Goal: Information Seeking & Learning: Find specific page/section

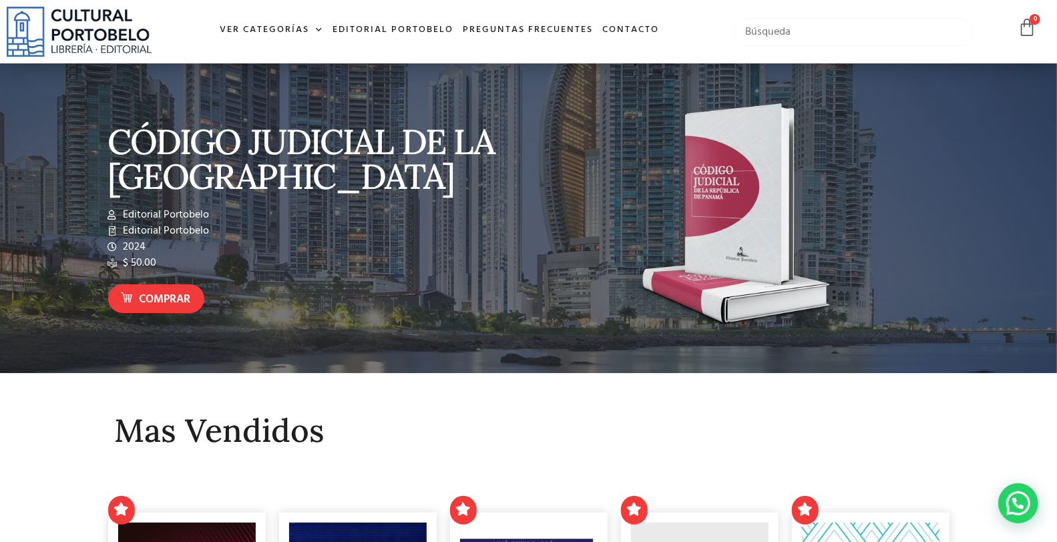
click at [765, 32] on input "text" at bounding box center [853, 32] width 239 height 28
type input "tratado de derecho elemental"
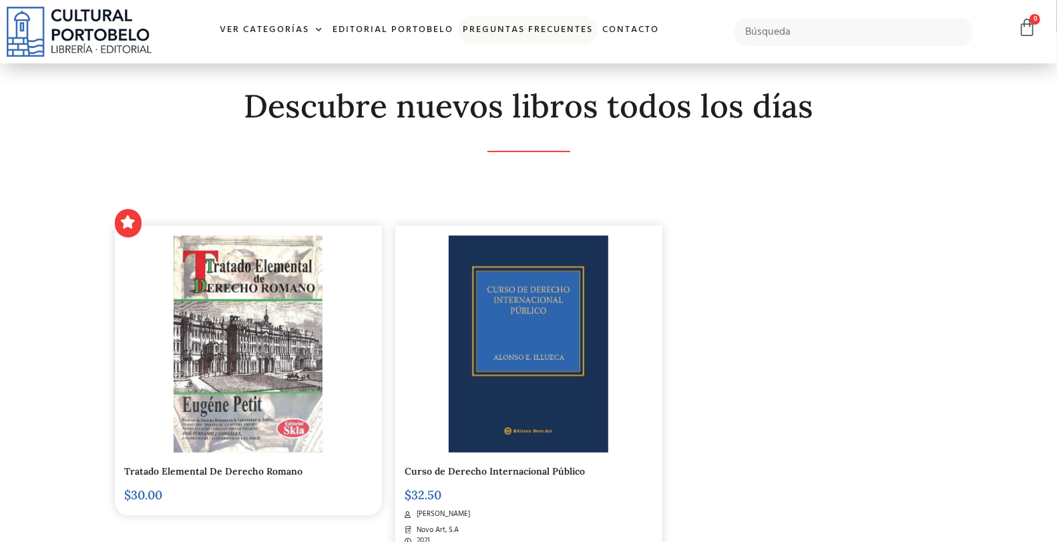
scroll to position [247, 0]
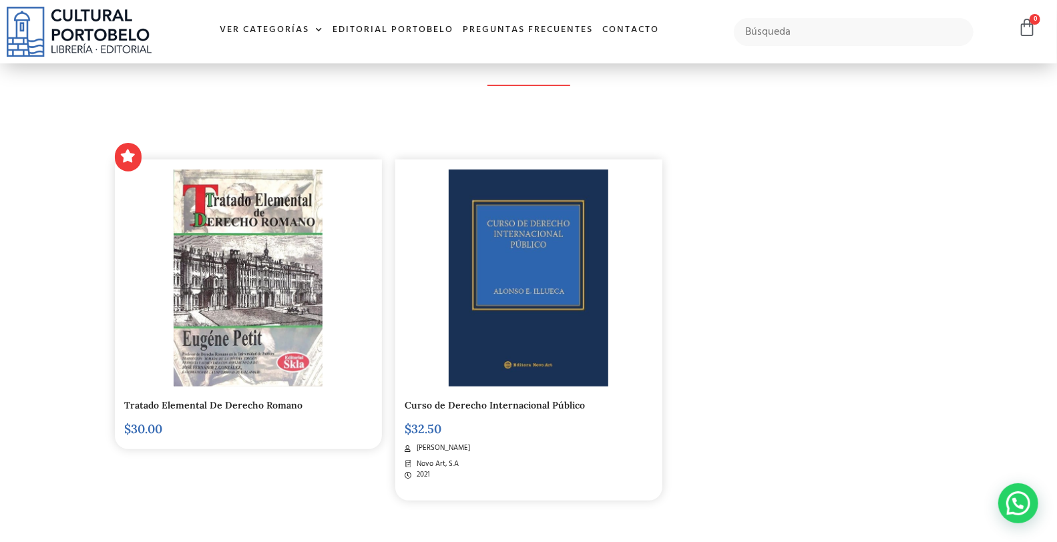
click at [347, 353] on div at bounding box center [248, 278] width 247 height 217
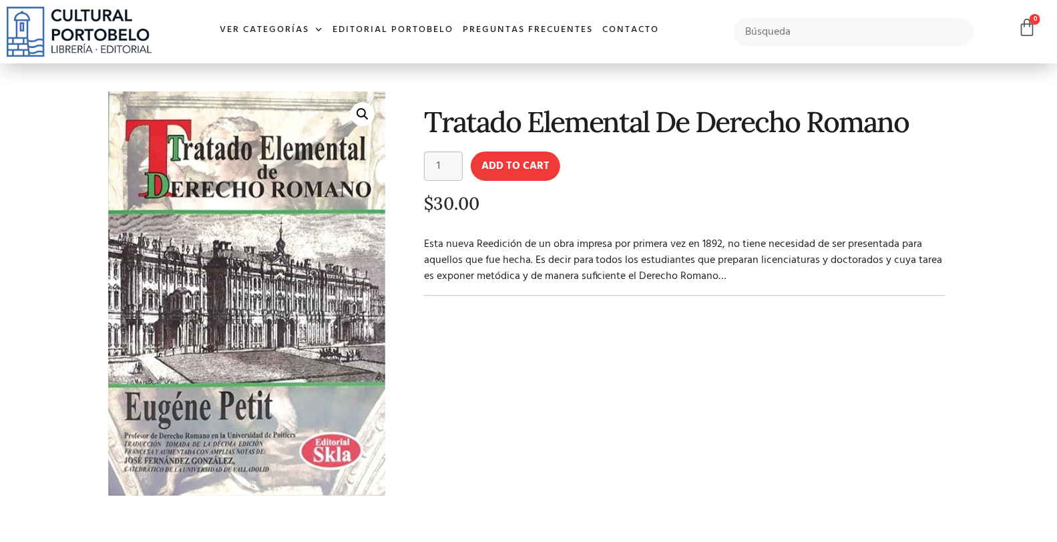
scroll to position [49, 0]
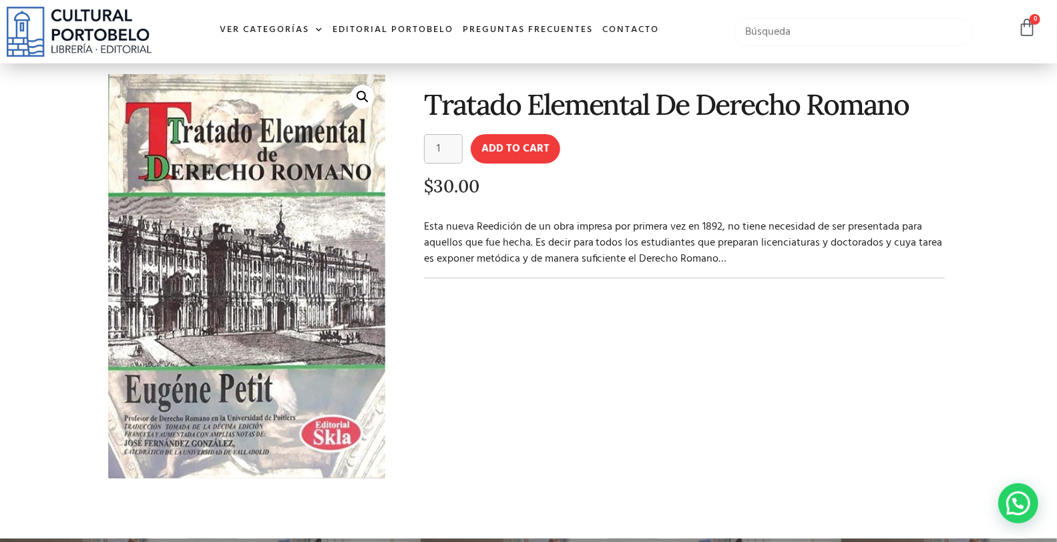
drag, startPoint x: 785, startPoint y: 37, endPoint x: 782, endPoint y: 31, distance: 7.2
click at [785, 37] on input "text" at bounding box center [853, 32] width 239 height 28
type input "codigo procesal civil"
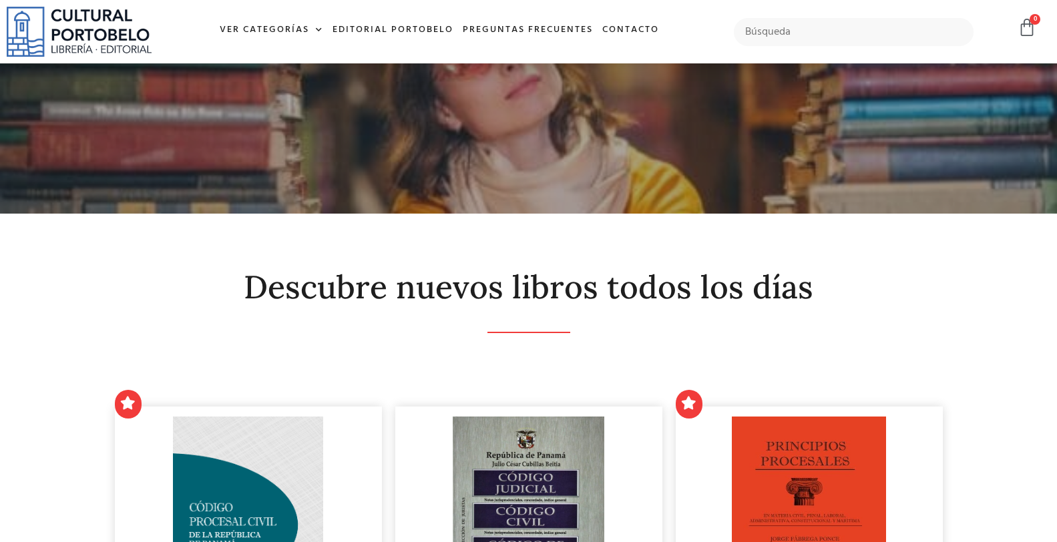
scroll to position [246, 0]
